Goal: Task Accomplishment & Management: Use online tool/utility

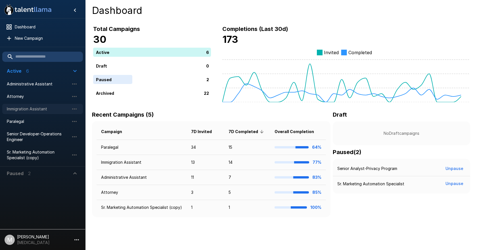
click at [20, 109] on span "Immigration Assistant" at bounding box center [38, 109] width 62 height 6
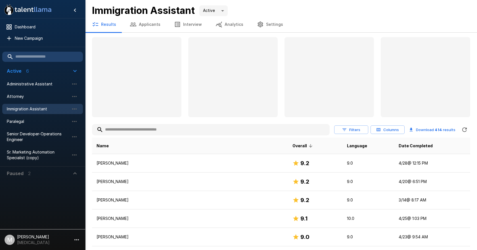
click at [141, 132] on input "text" at bounding box center [210, 130] width 237 height 10
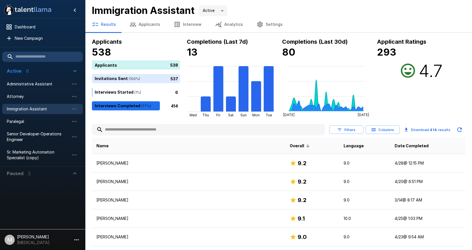
click at [138, 127] on input "text" at bounding box center [208, 130] width 233 height 10
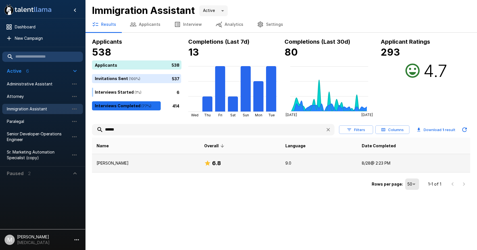
type input "******"
click at [127, 162] on p "[PERSON_NAME]" at bounding box center [145, 163] width 98 height 6
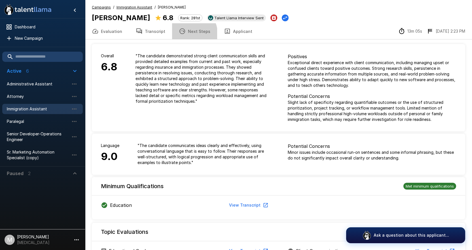
drag, startPoint x: 183, startPoint y: 34, endPoint x: 257, endPoint y: 14, distance: 77.0
click at [183, 34] on icon "button" at bounding box center [182, 31] width 7 height 7
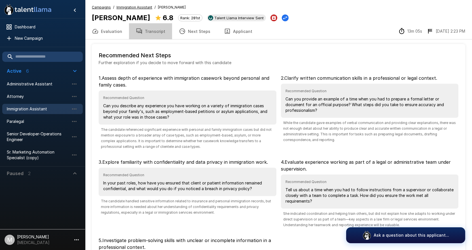
click at [153, 31] on button "Transcript" at bounding box center [150, 31] width 43 height 16
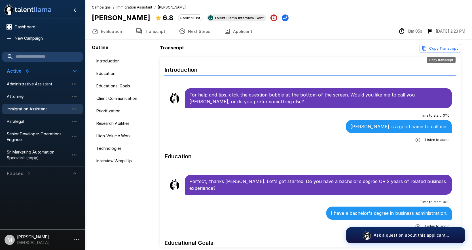
click at [441, 52] on button "Copy Transcript" at bounding box center [440, 48] width 41 height 9
